Goal: Transaction & Acquisition: Purchase product/service

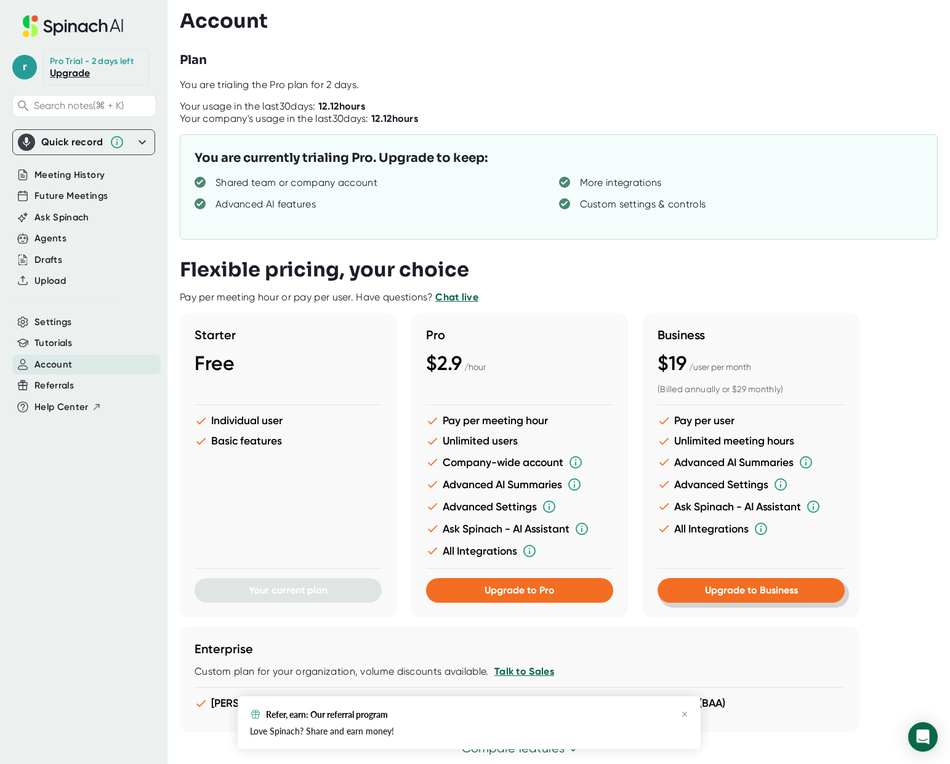
click at [723, 591] on span "Upgrade to Business" at bounding box center [751, 590] width 93 height 12
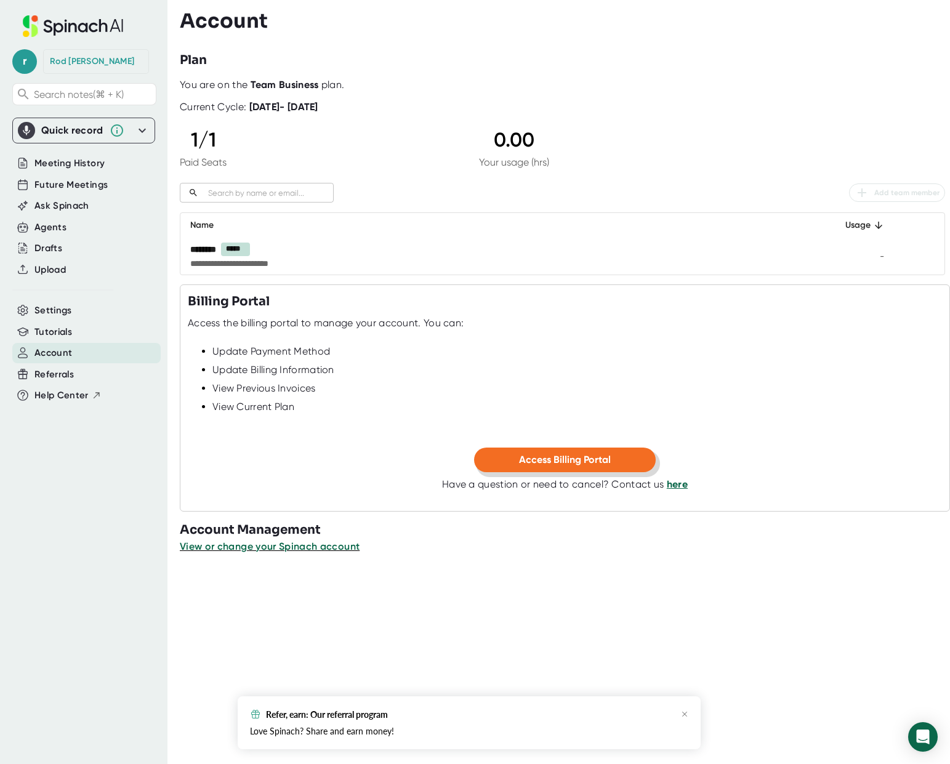
click at [563, 463] on span "Access Billing Portal" at bounding box center [565, 460] width 92 height 12
